Goal: Share content: Share content

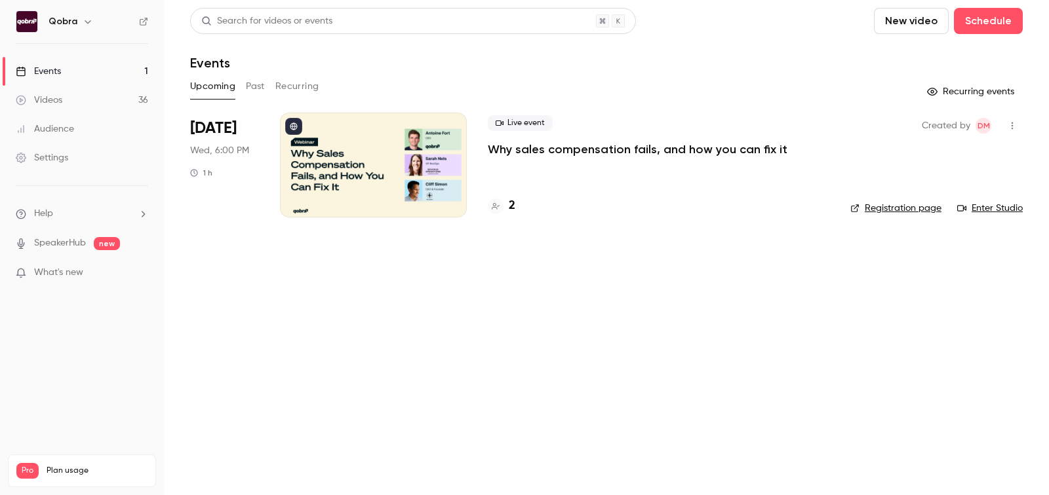
click at [77, 88] on link "Videos 36" at bounding box center [82, 100] width 164 height 29
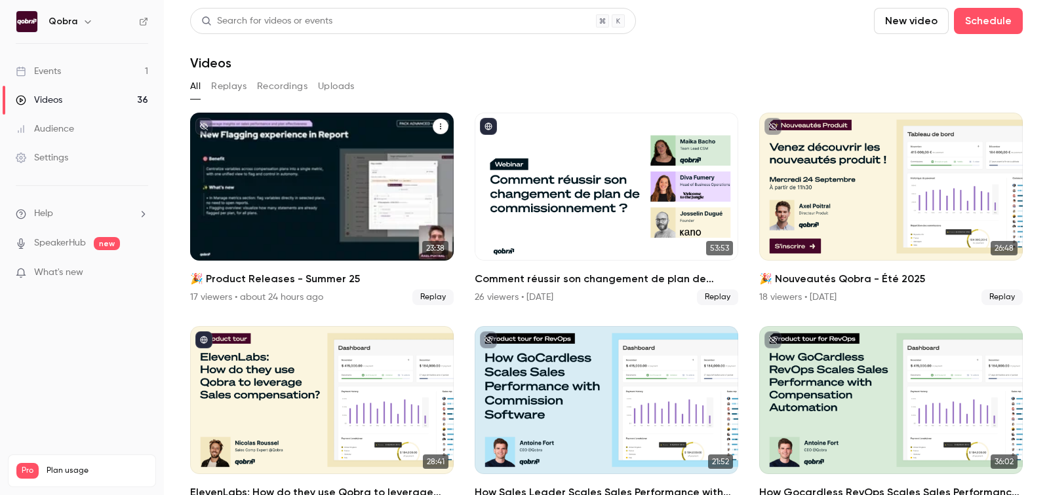
click at [337, 280] on h2 "🎉 Product Releases - Summer 25" at bounding box center [321, 279] width 263 height 16
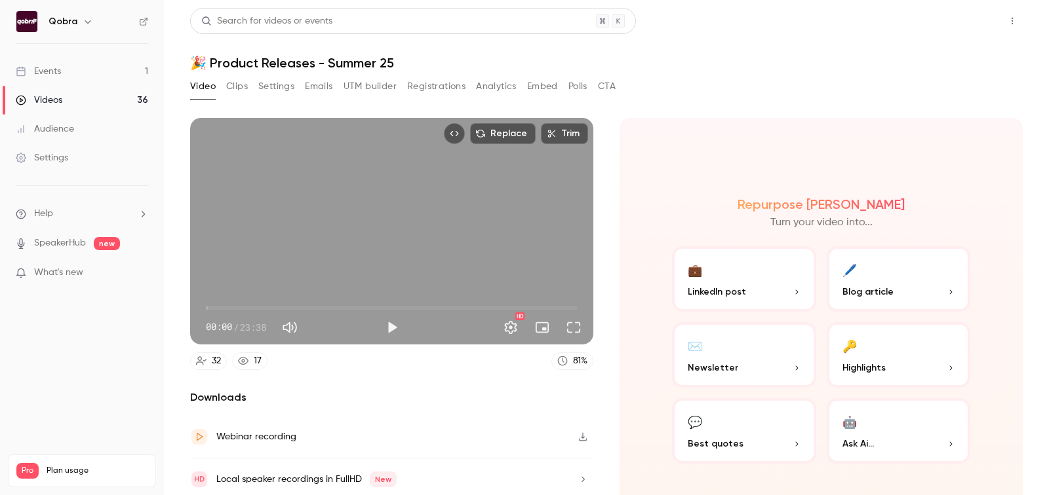
click at [967, 11] on button "Share" at bounding box center [965, 21] width 52 height 26
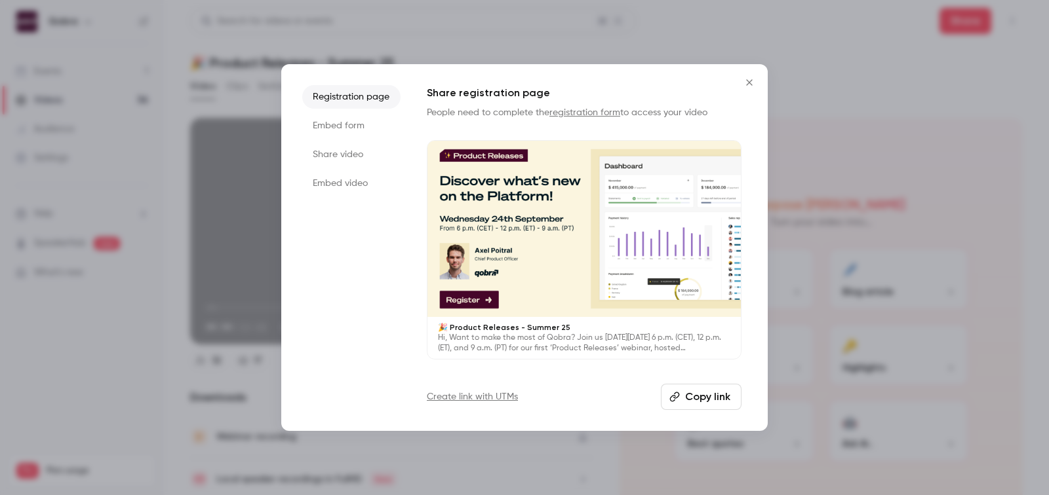
click at [693, 401] on button "Copy link" at bounding box center [701, 397] width 81 height 26
click at [727, 395] on button "Copy link" at bounding box center [701, 397] width 81 height 26
click at [349, 153] on li "Share video" at bounding box center [351, 155] width 98 height 24
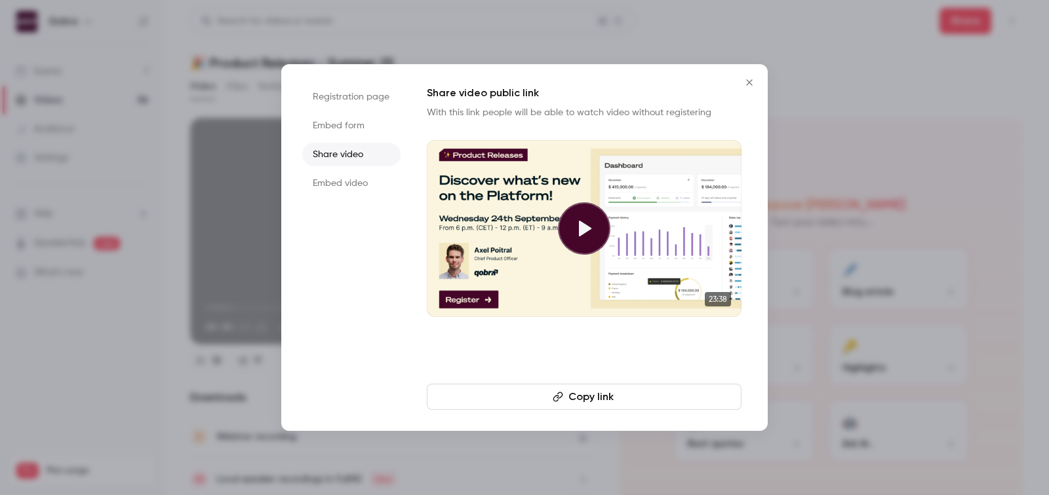
click at [598, 400] on button "Copy link" at bounding box center [584, 397] width 315 height 26
click at [750, 78] on icon "Close" at bounding box center [749, 82] width 16 height 10
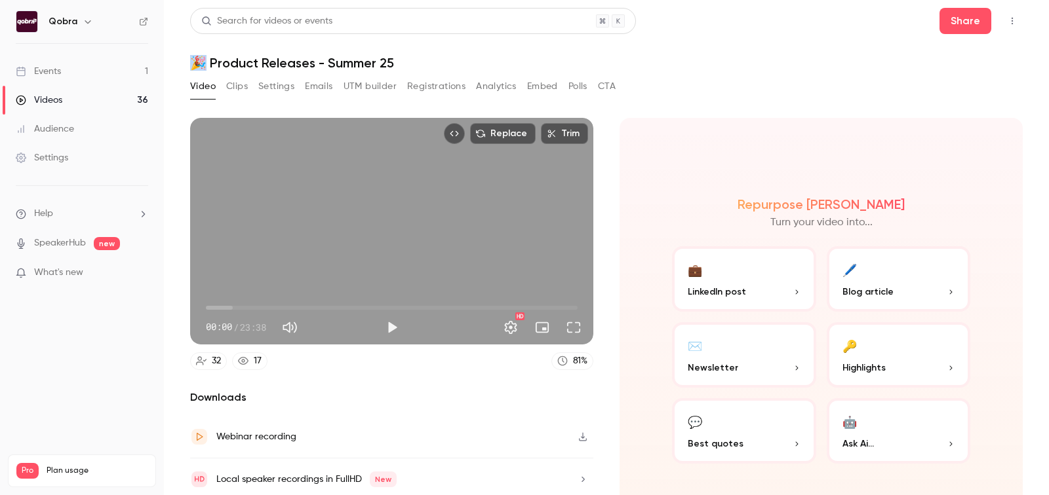
drag, startPoint x: 199, startPoint y: 64, endPoint x: 187, endPoint y: 64, distance: 12.5
click at [187, 64] on main "Search for videos or events Share 🎉 Product Releases - Summer 25 Video Clips Se…" at bounding box center [606, 247] width 885 height 495
copy h1 "🎉"
click at [959, 22] on button "Share" at bounding box center [965, 21] width 52 height 26
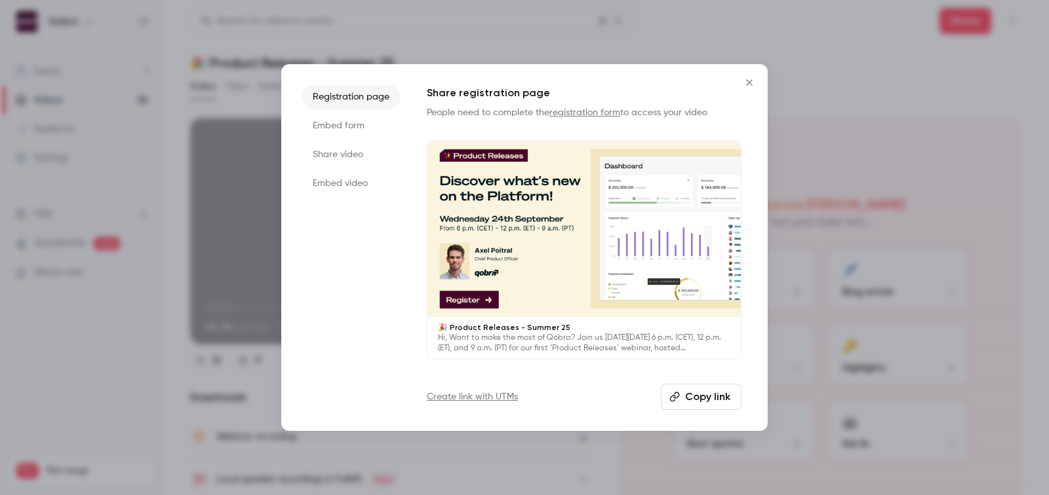
click at [347, 133] on li "Embed form" at bounding box center [351, 126] width 98 height 24
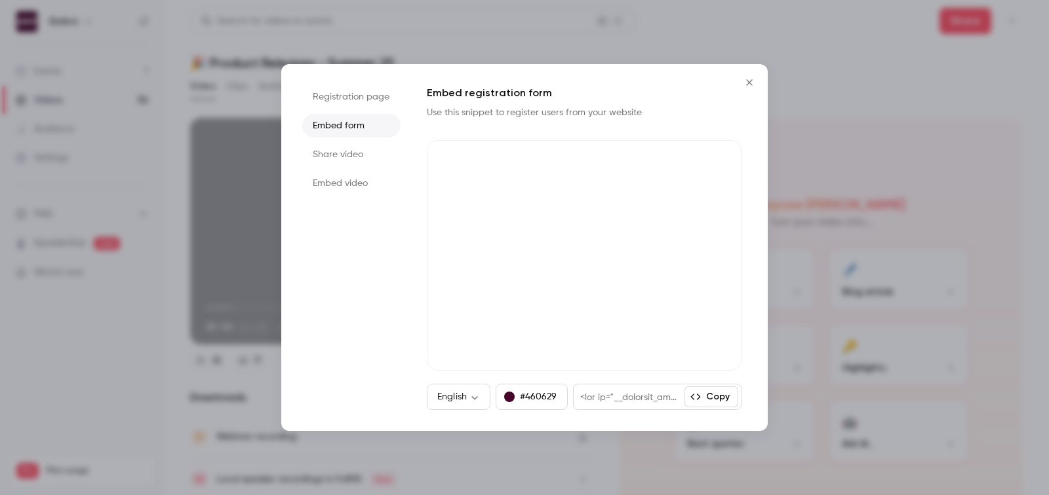
click at [347, 163] on li "Share video" at bounding box center [351, 155] width 98 height 24
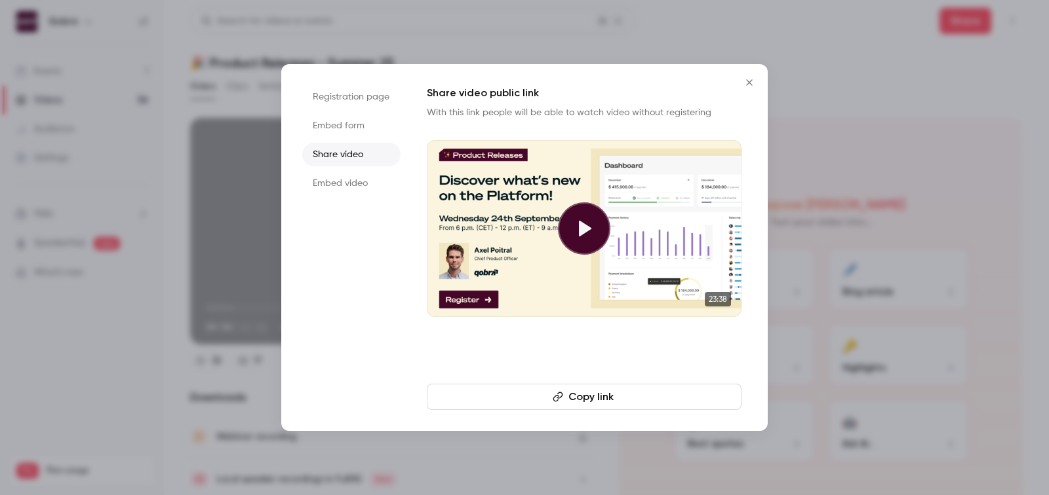
click at [340, 190] on li "Embed video" at bounding box center [351, 184] width 98 height 24
click at [351, 164] on li "Share video" at bounding box center [351, 155] width 98 height 24
click at [355, 133] on li "Embed form" at bounding box center [351, 126] width 98 height 24
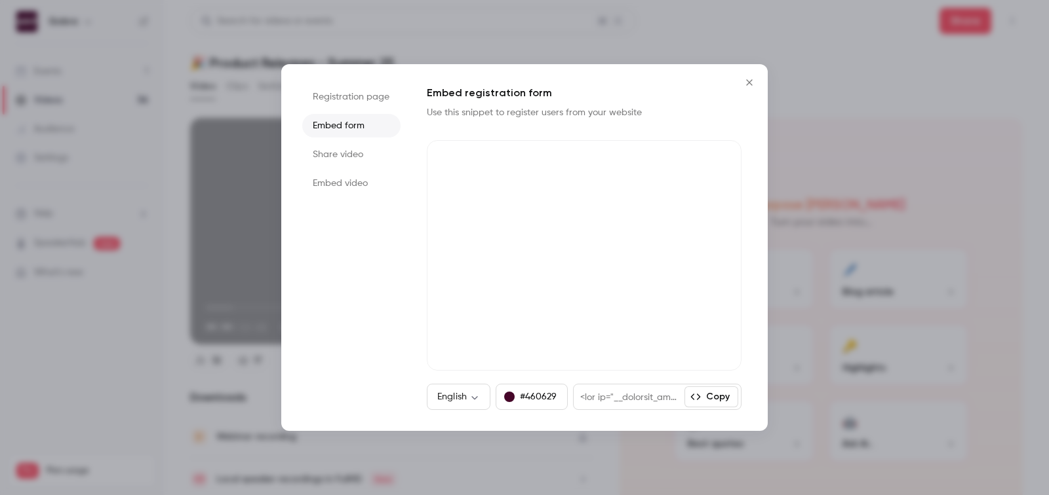
click at [353, 155] on li "Share video" at bounding box center [351, 155] width 98 height 24
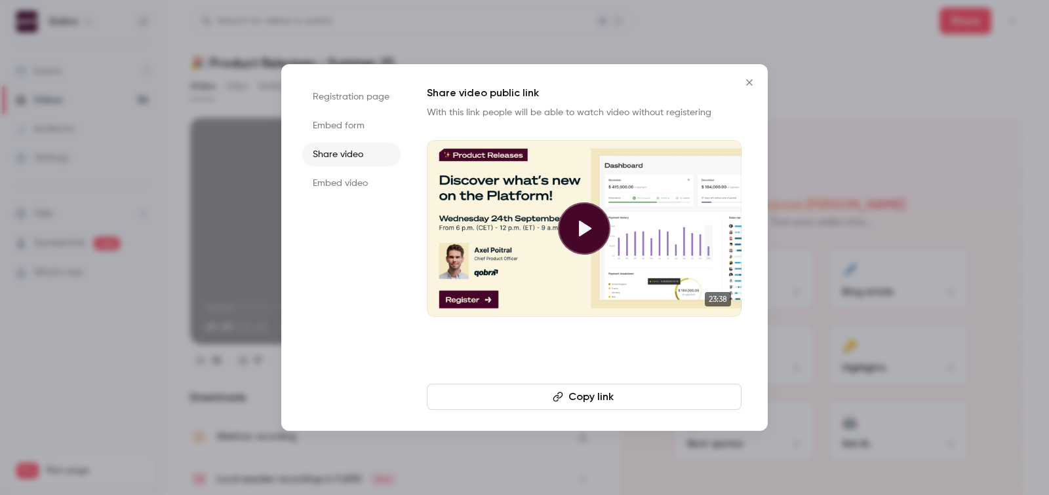
click at [353, 182] on li "Embed video" at bounding box center [351, 184] width 98 height 24
click at [558, 398] on button "Copy embed code" at bounding box center [584, 397] width 315 height 26
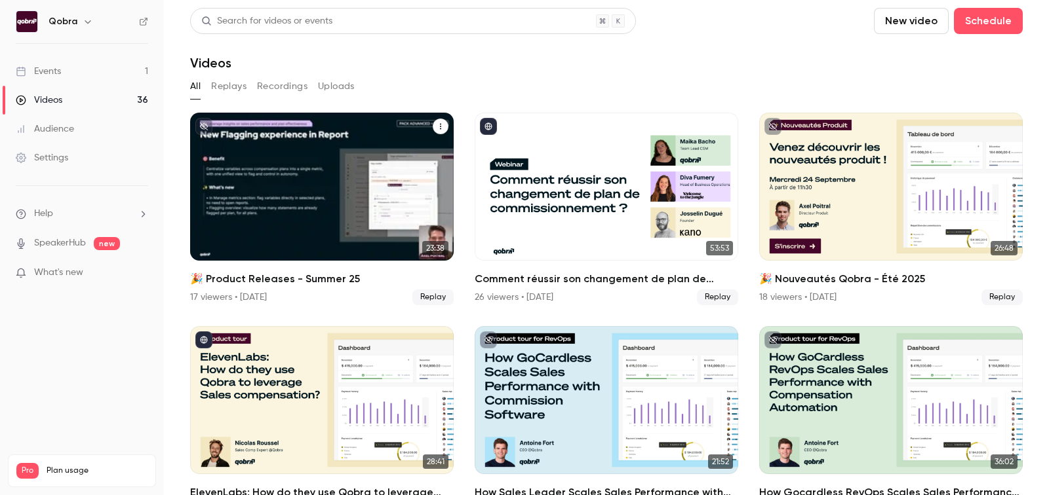
click at [320, 286] on h2 "🎉 Product Releases - Summer 25" at bounding box center [321, 279] width 263 height 16
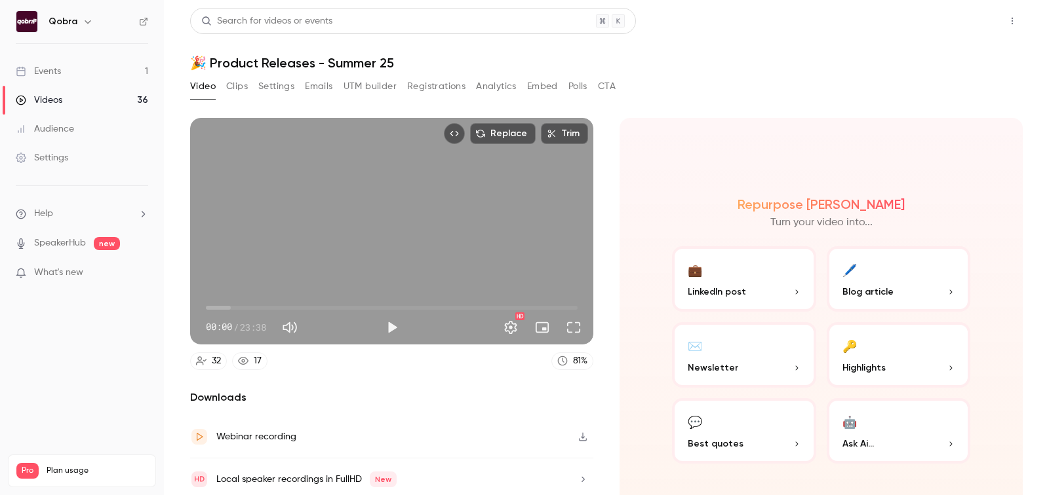
click at [972, 11] on button "Share" at bounding box center [965, 21] width 52 height 26
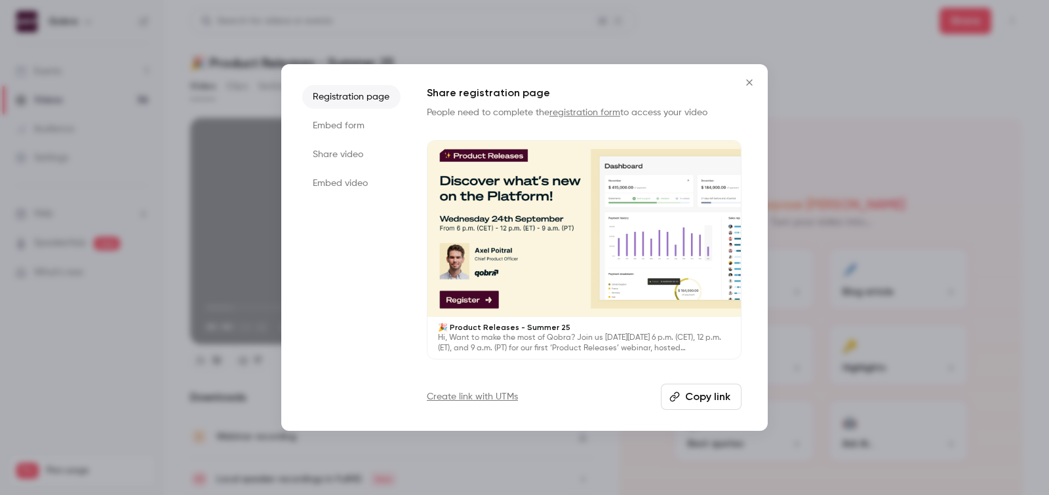
click at [346, 151] on li "Share video" at bounding box center [351, 155] width 98 height 24
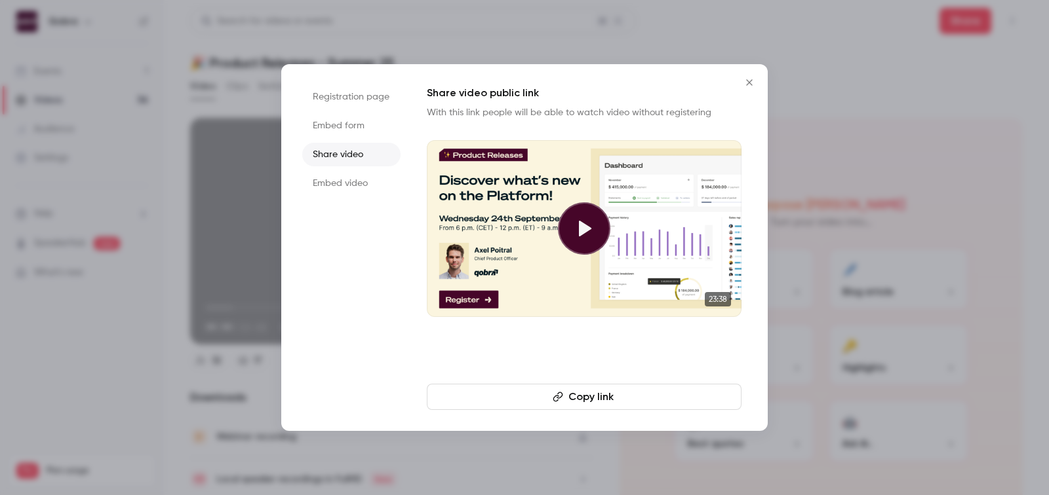
click at [362, 182] on li "Embed video" at bounding box center [351, 184] width 98 height 24
click at [363, 142] on ul "Registration page Embed form Share video Embed video" at bounding box center [351, 247] width 98 height 325
click at [363, 128] on li "Embed form" at bounding box center [351, 126] width 98 height 24
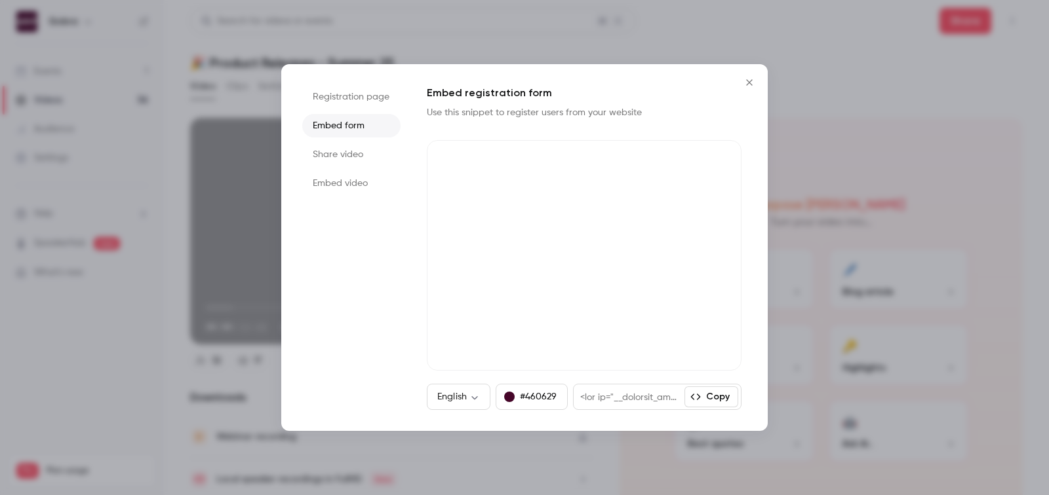
click at [367, 98] on li "Registration page" at bounding box center [351, 97] width 98 height 24
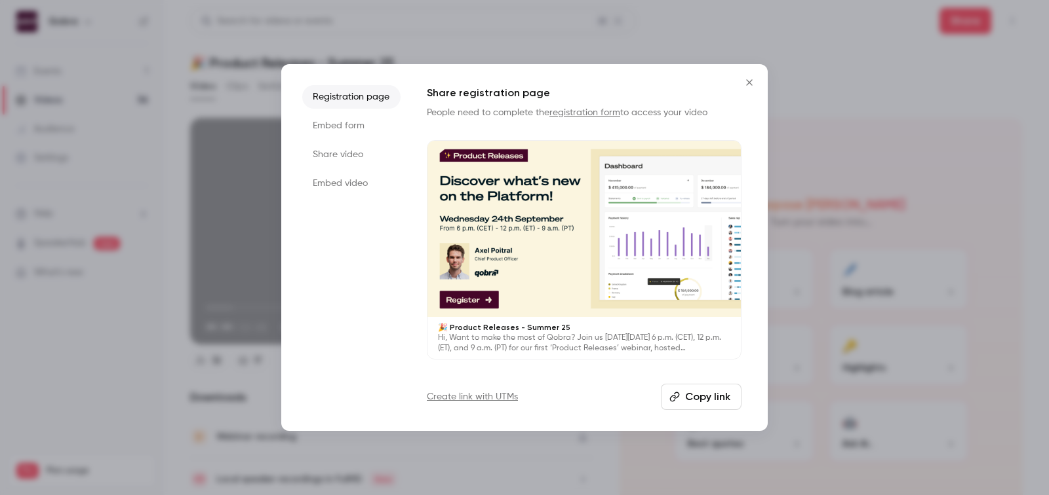
click at [709, 398] on button "Copy link" at bounding box center [701, 397] width 81 height 26
click at [748, 77] on icon "Close" at bounding box center [749, 82] width 16 height 10
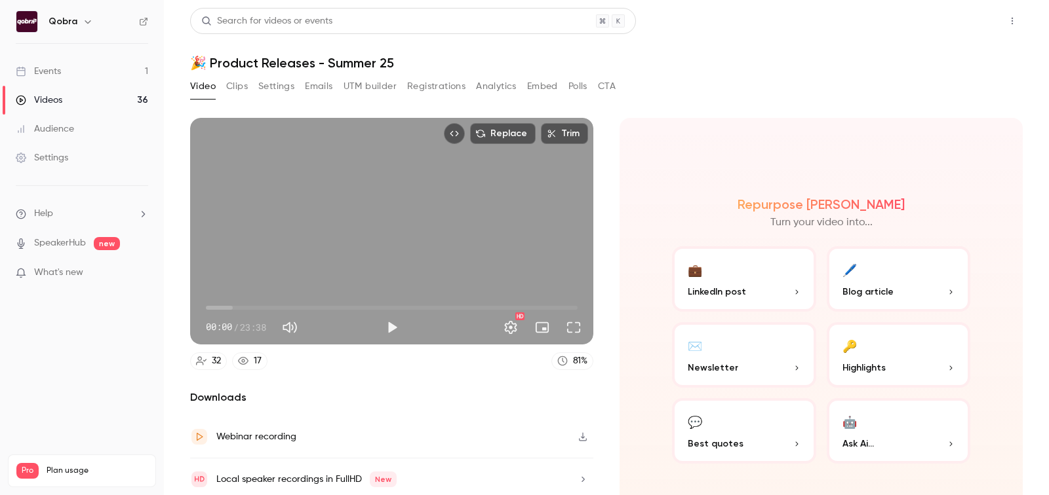
click at [953, 24] on button "Share" at bounding box center [965, 21] width 52 height 26
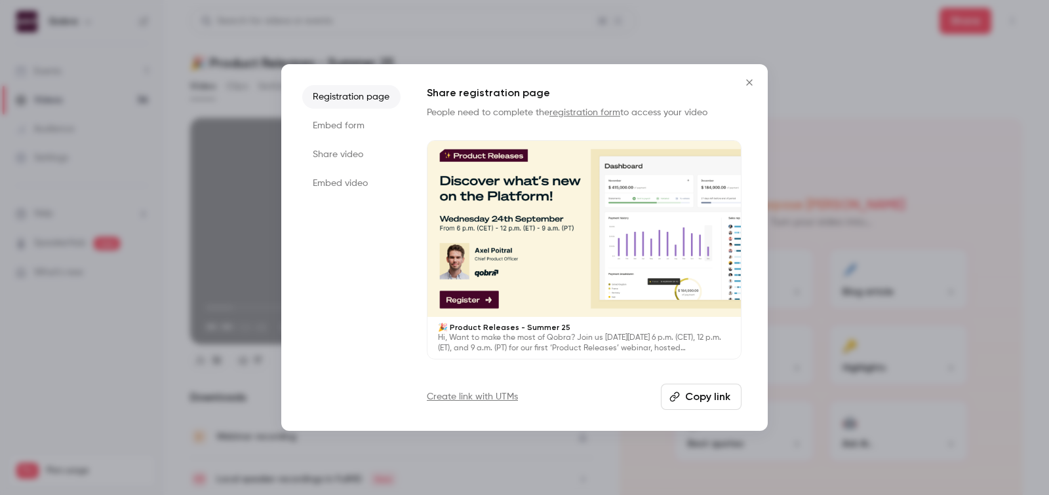
click at [685, 400] on button "Copy link" at bounding box center [701, 397] width 81 height 26
click at [750, 83] on icon "Close" at bounding box center [749, 82] width 16 height 10
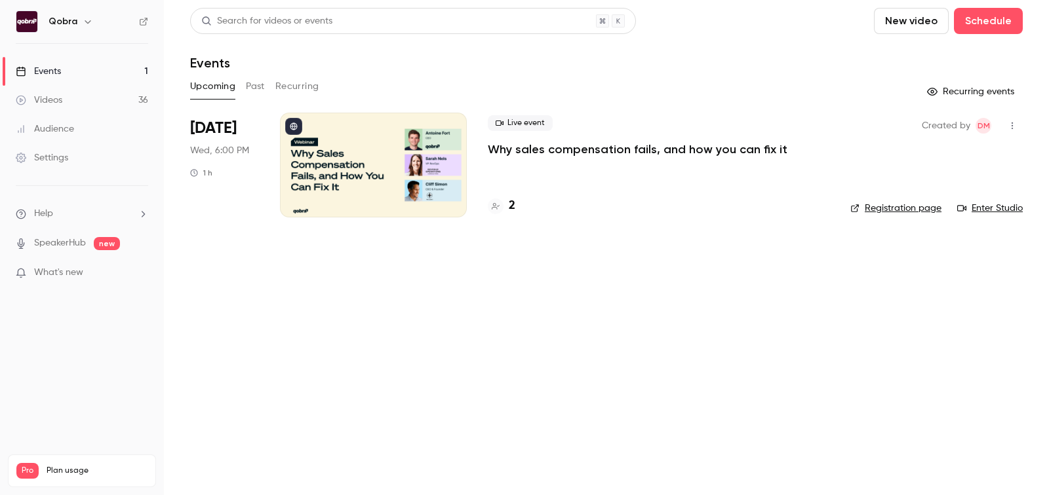
click at [67, 76] on link "Events 1" at bounding box center [82, 71] width 164 height 29
click at [66, 94] on link "Videos 36" at bounding box center [82, 100] width 164 height 29
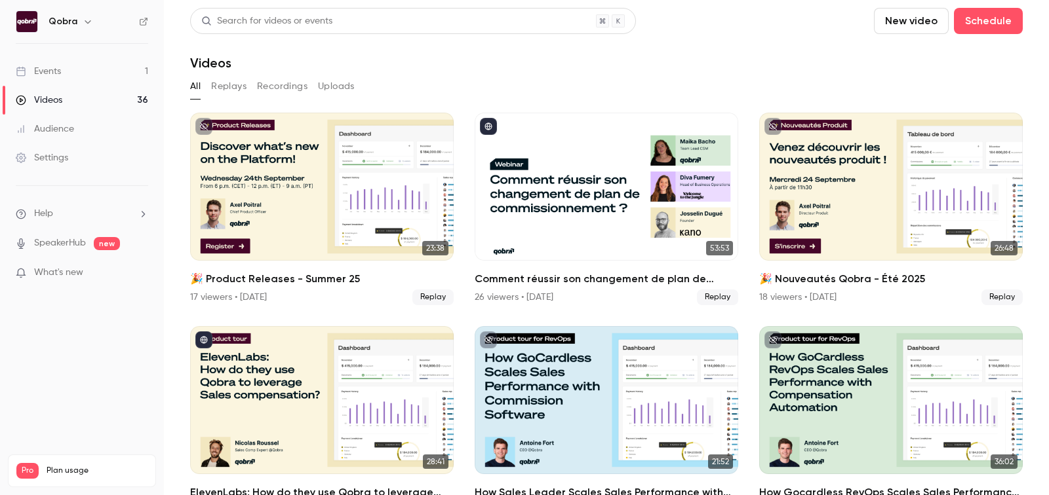
click at [65, 59] on link "Events 1" at bounding box center [82, 71] width 164 height 29
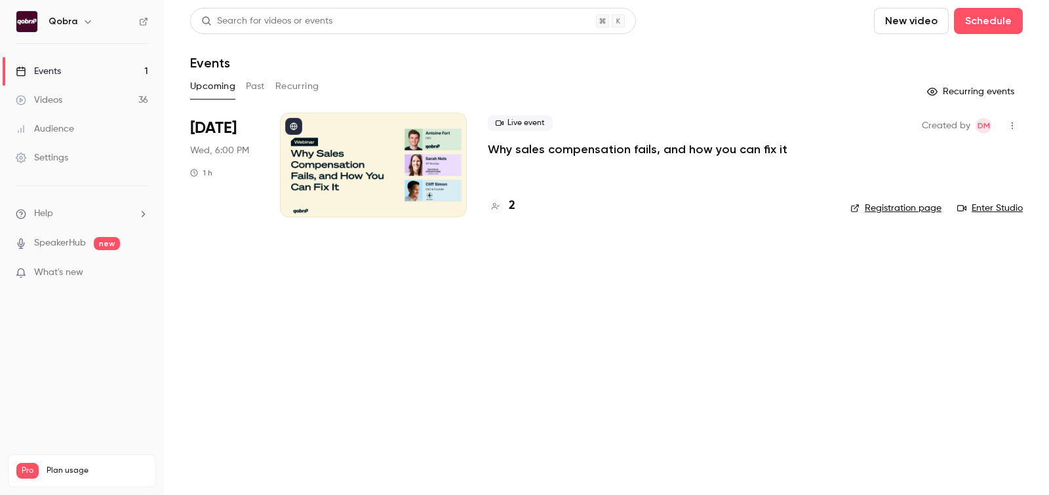
click at [63, 93] on link "Videos 36" at bounding box center [82, 100] width 164 height 29
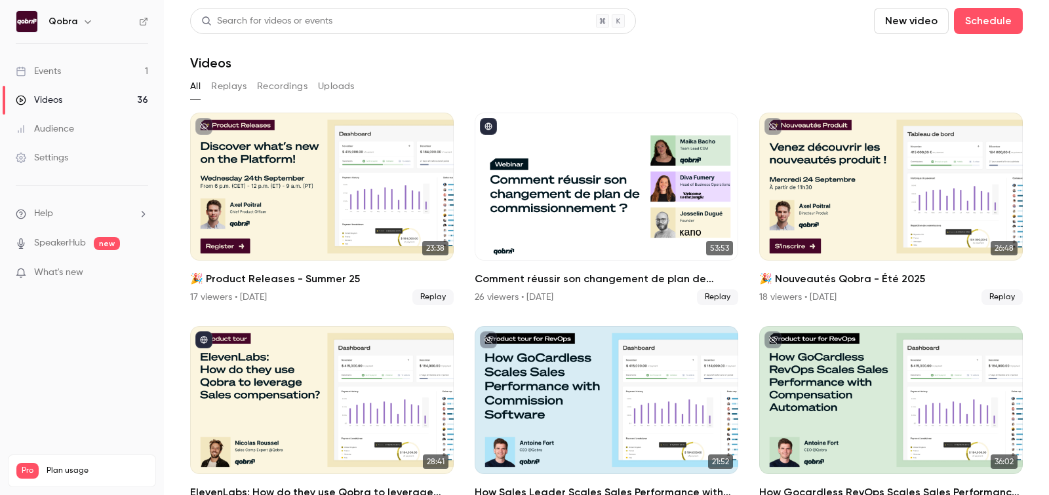
click at [63, 68] on link "Events 1" at bounding box center [82, 71] width 164 height 29
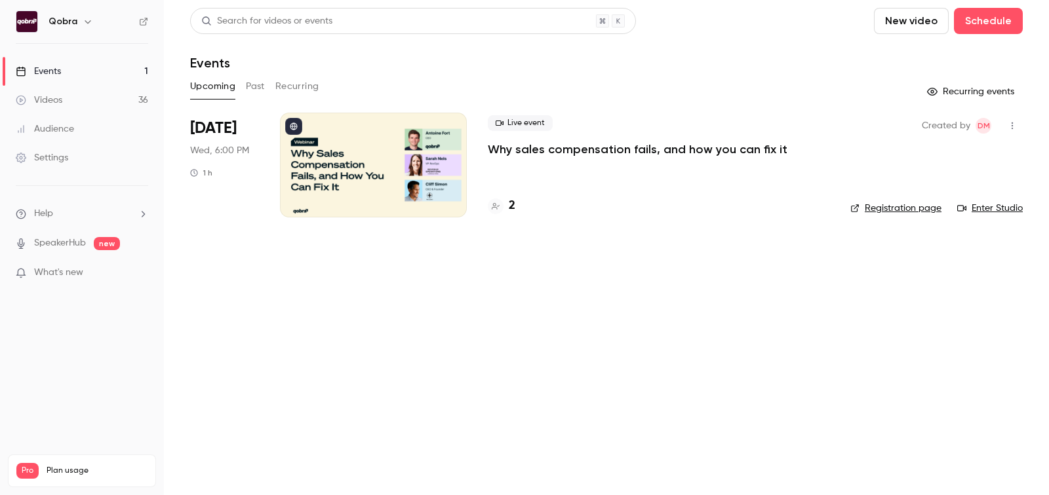
click at [62, 86] on link "Videos 36" at bounding box center [82, 100] width 164 height 29
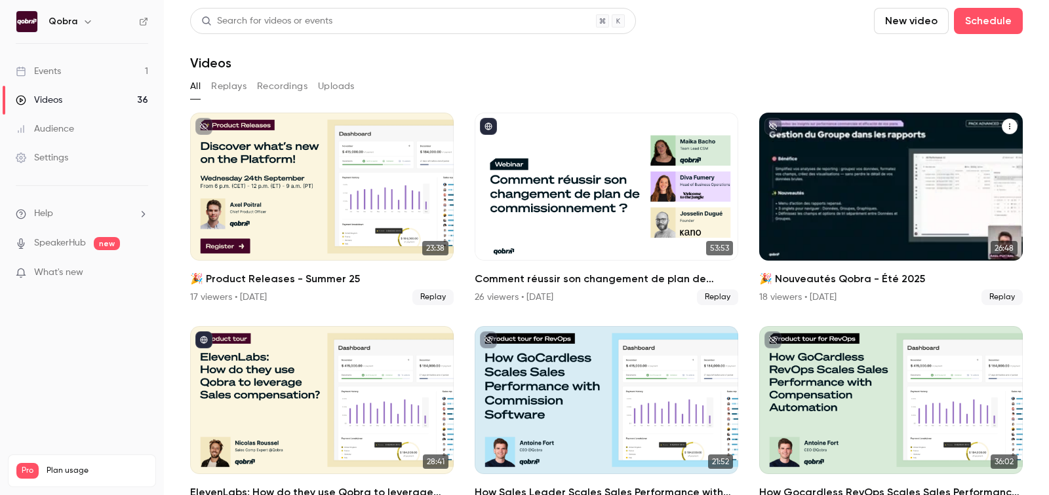
click at [824, 280] on h2 "🎉 Nouveautés Qobra - Été 2025" at bounding box center [890, 279] width 263 height 16
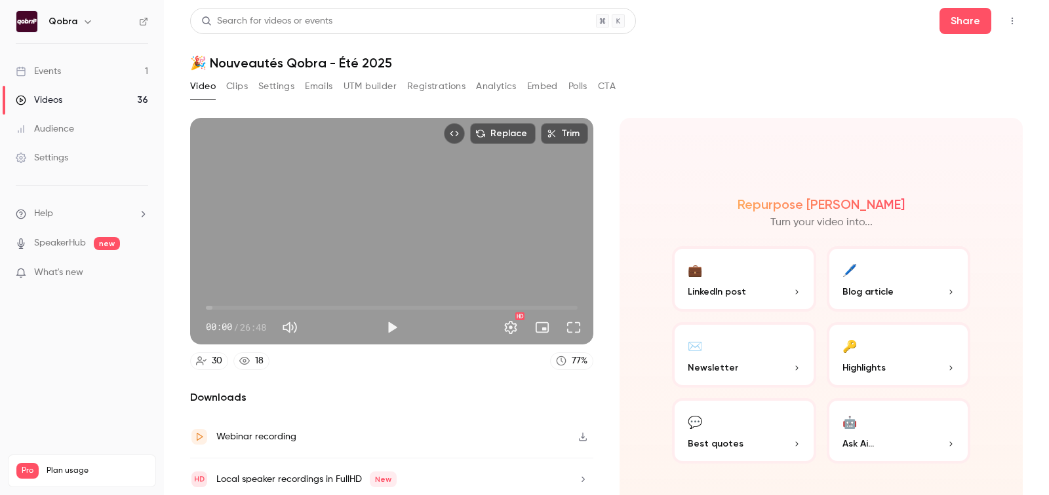
click at [1018, 27] on button "Top Bar Actions" at bounding box center [1011, 20] width 21 height 21
click at [697, 83] on div at bounding box center [524, 247] width 1049 height 495
click at [980, 19] on button "Share" at bounding box center [965, 21] width 52 height 26
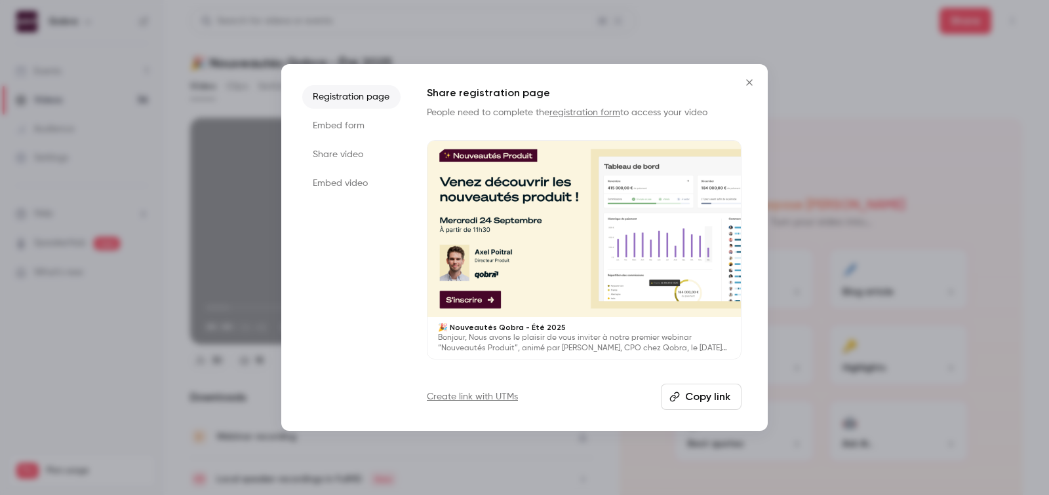
click at [693, 394] on button "Copy link" at bounding box center [701, 397] width 81 height 26
click at [748, 74] on button "Close" at bounding box center [749, 82] width 26 height 26
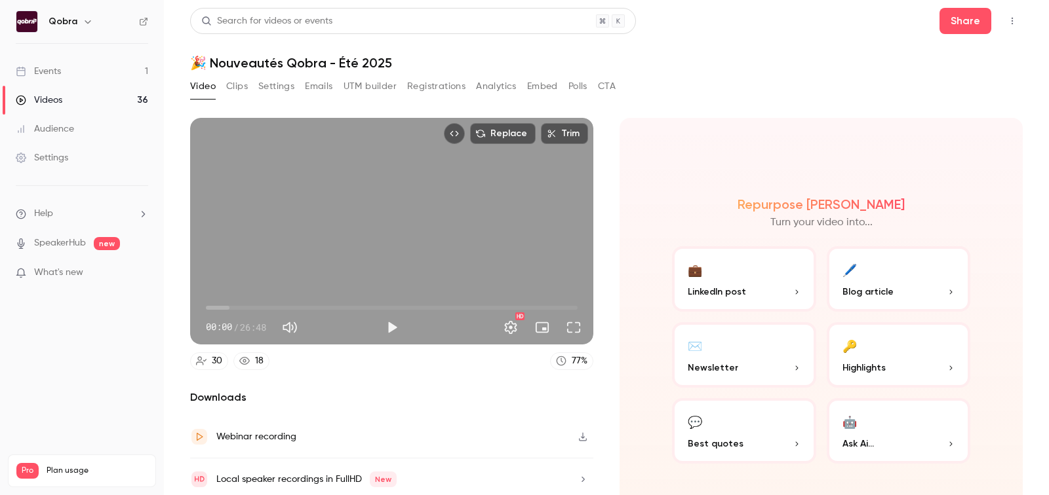
scroll to position [46, 0]
